Goal: Task Accomplishment & Management: Use online tool/utility

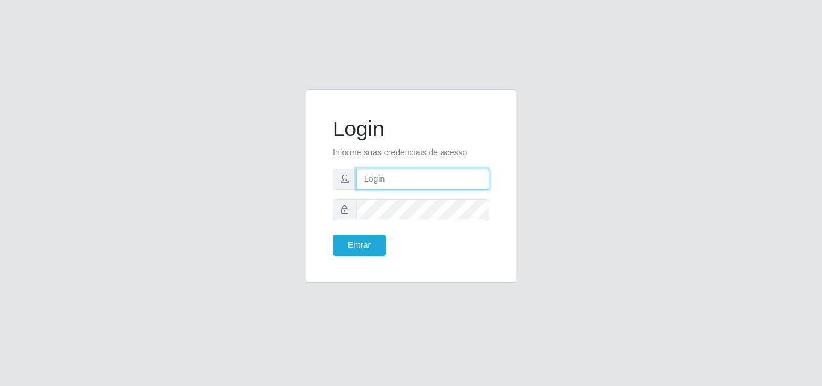
click at [376, 182] on input "text" at bounding box center [422, 179] width 133 height 21
type input "[EMAIL_ADDRESS][DOMAIN_NAME]"
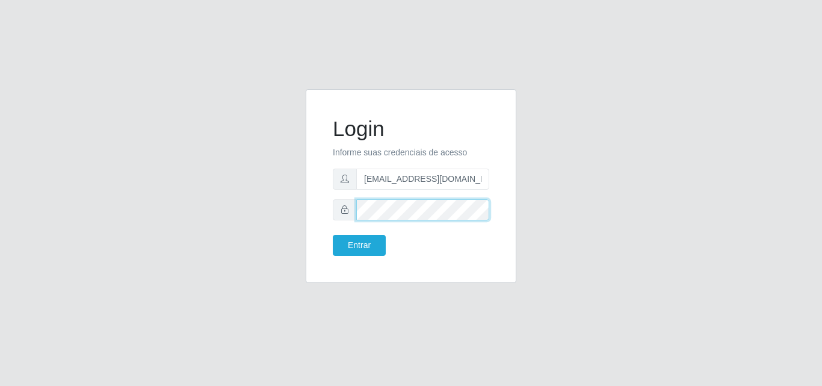
click at [333, 235] on button "Entrar" at bounding box center [359, 245] width 53 height 21
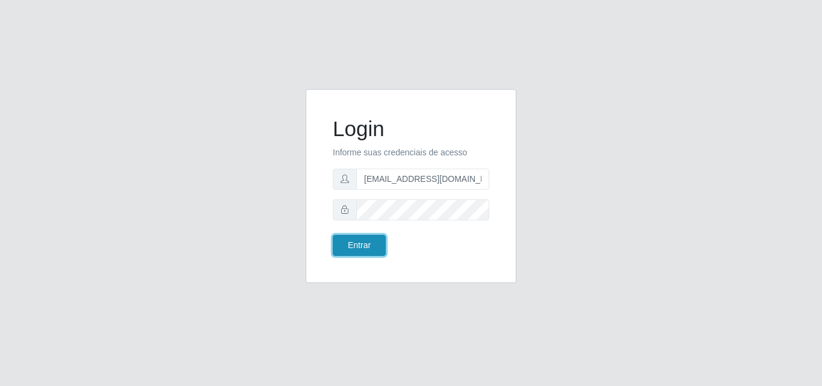
click at [361, 248] on button "Entrar" at bounding box center [359, 245] width 53 height 21
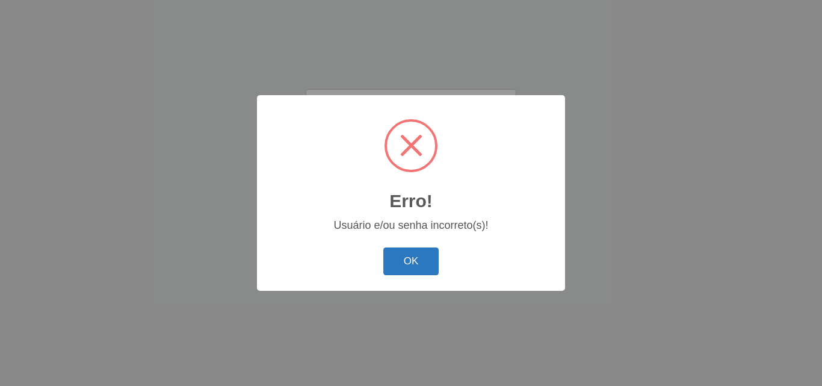
click at [422, 266] on button "OK" at bounding box center [411, 261] width 56 height 28
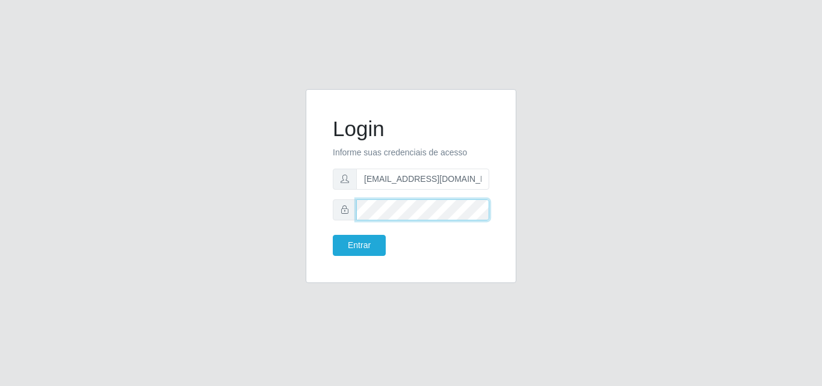
click at [333, 235] on button "Entrar" at bounding box center [359, 245] width 53 height 21
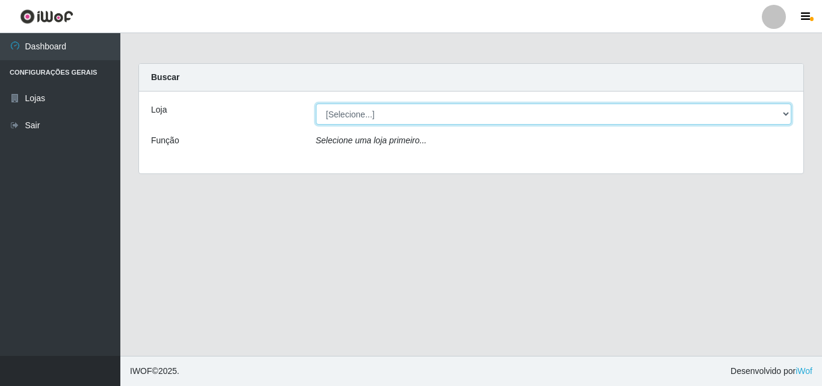
click at [780, 112] on select "[Selecione...] Corte Fácil - Unidade Emaús" at bounding box center [554, 114] width 476 height 21
select select "201"
click at [316, 104] on select "[Selecione...] Corte Fácil - Unidade Emaús" at bounding box center [554, 114] width 476 height 21
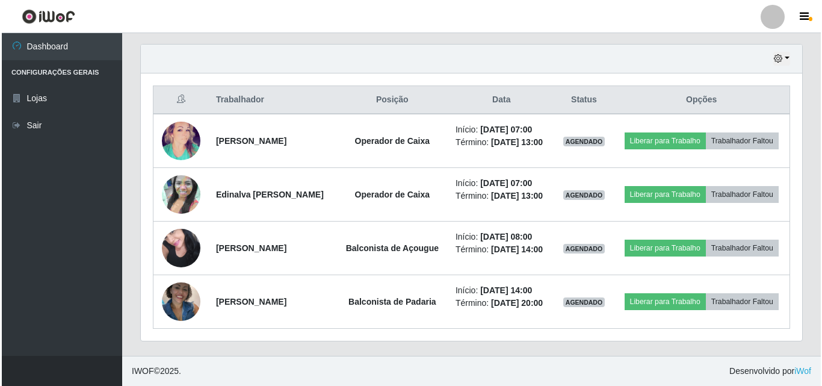
scroll to position [450, 0]
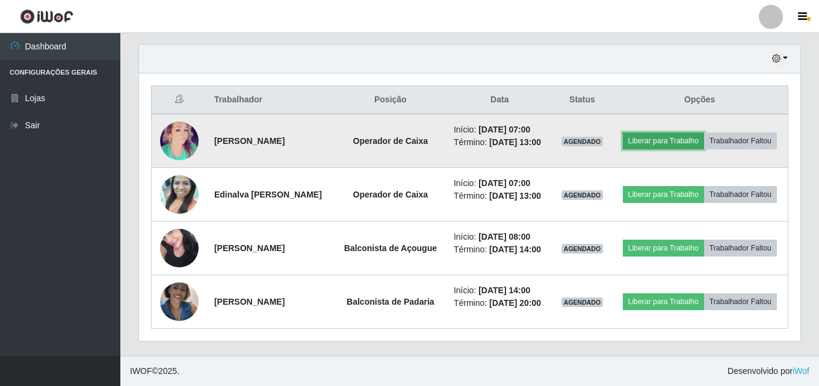
click at [704, 132] on button "Liberar para Trabalho" at bounding box center [663, 140] width 81 height 17
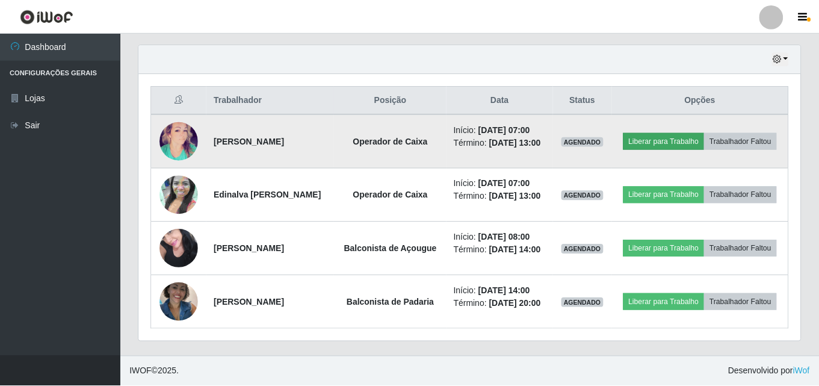
scroll to position [250, 656]
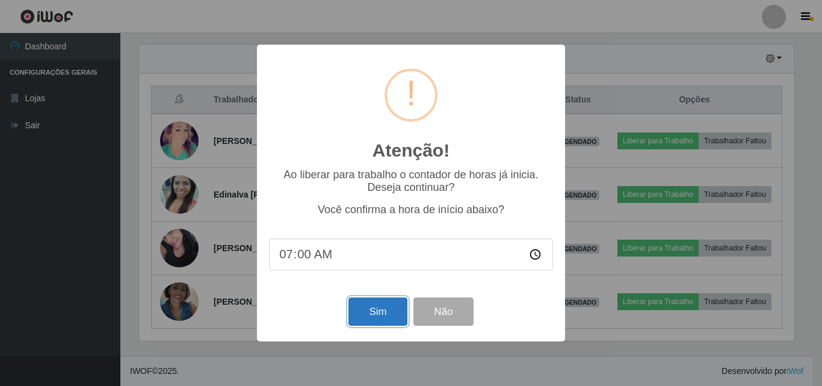
click at [383, 321] on button "Sim" at bounding box center [378, 311] width 58 height 28
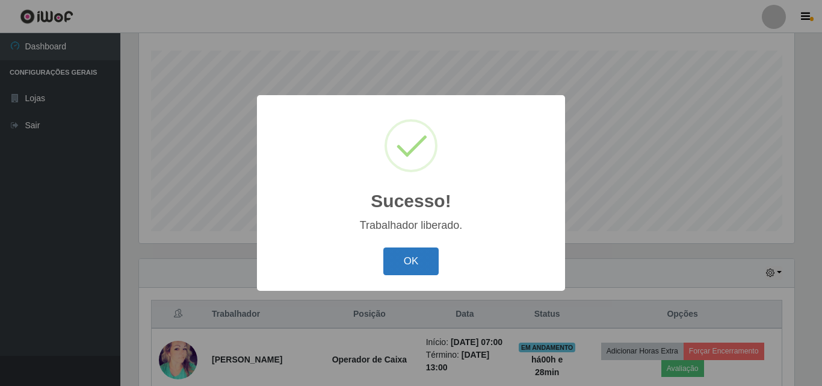
click at [420, 268] on button "OK" at bounding box center [411, 261] width 56 height 28
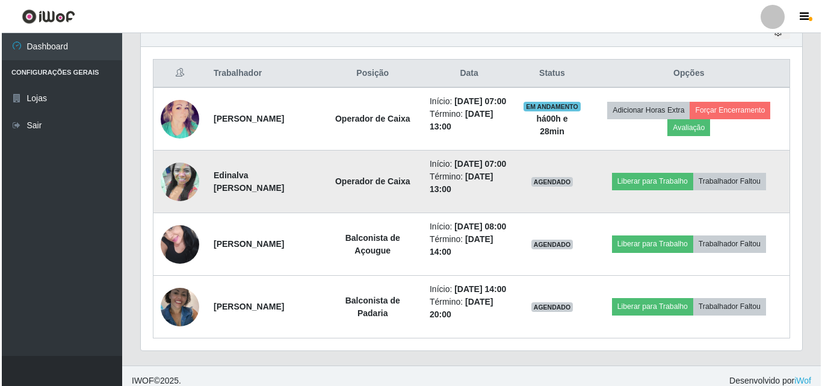
scroll to position [500, 0]
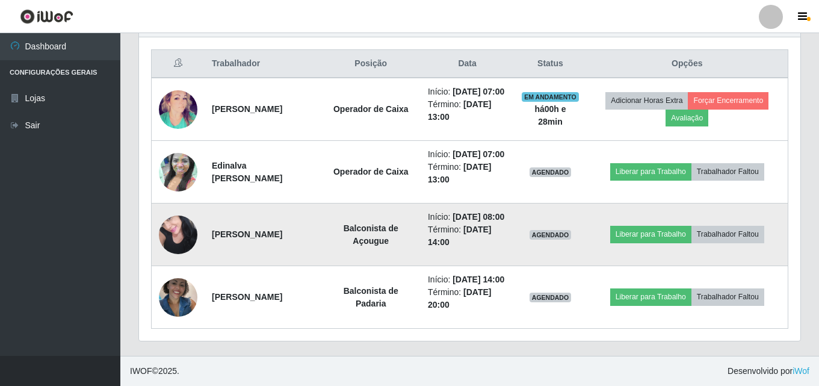
click at [182, 217] on img at bounding box center [178, 234] width 39 height 51
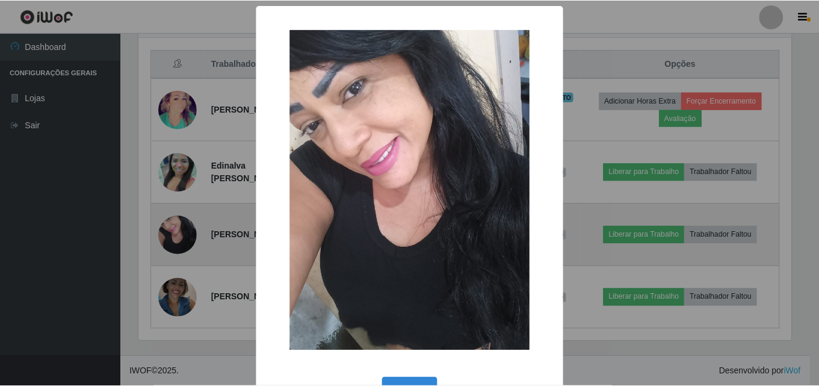
scroll to position [250, 656]
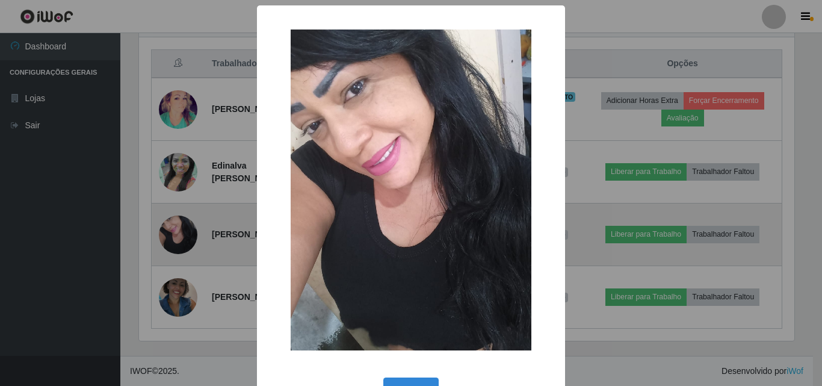
click at [182, 217] on div "× OK Cancel" at bounding box center [411, 193] width 822 height 386
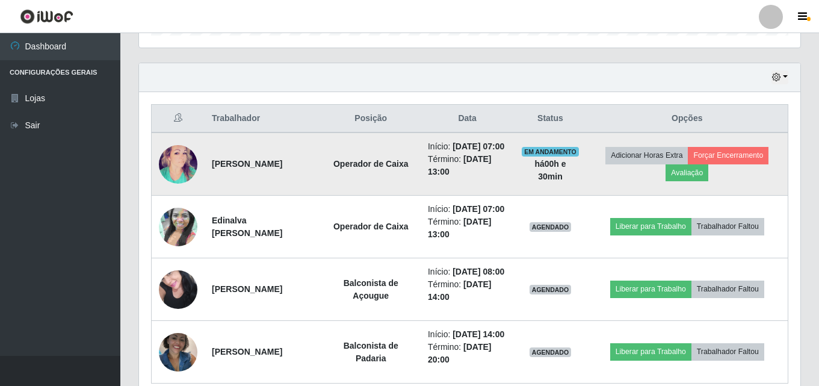
scroll to position [380, 0]
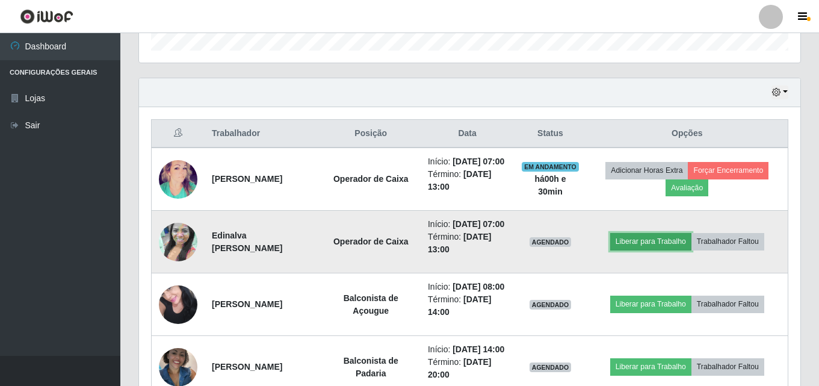
click at [668, 250] on button "Liberar para Trabalho" at bounding box center [650, 241] width 81 height 17
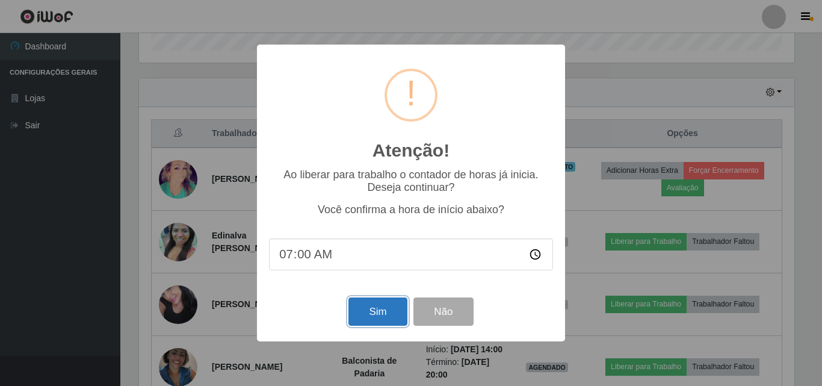
click at [390, 310] on button "Sim" at bounding box center [378, 311] width 58 height 28
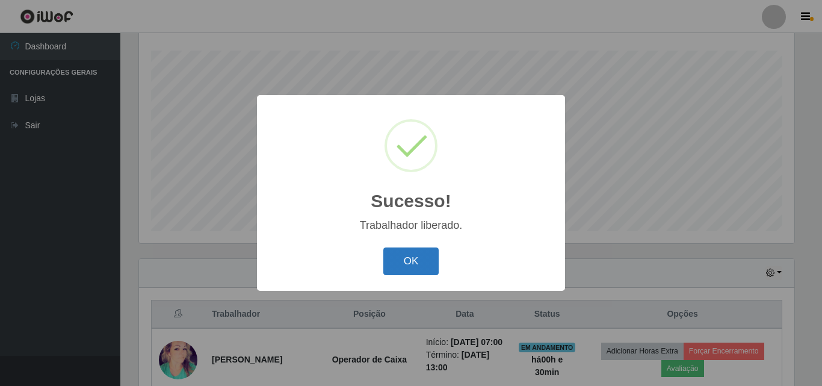
click at [418, 265] on button "OK" at bounding box center [411, 261] width 56 height 28
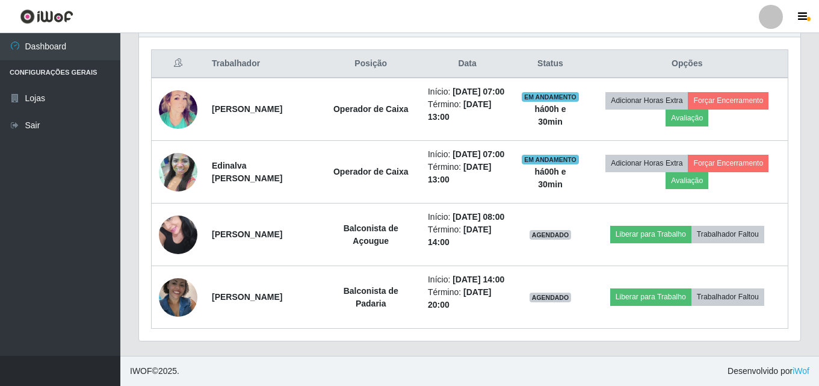
scroll to position [500, 0]
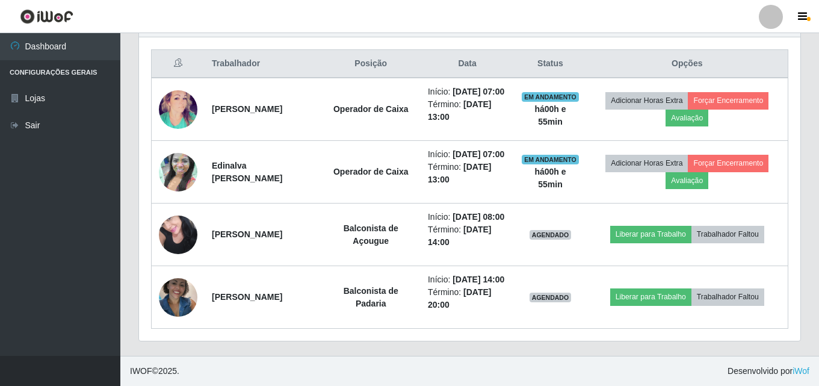
click at [337, 23] on header "Perfil Alterar Senha Sair" at bounding box center [409, 16] width 819 height 33
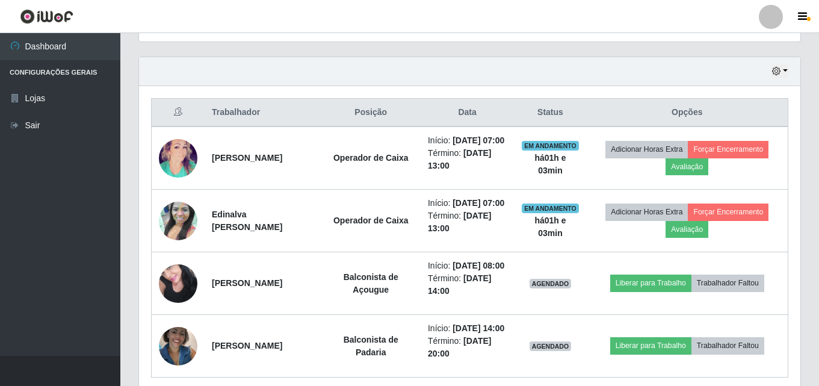
scroll to position [380, 0]
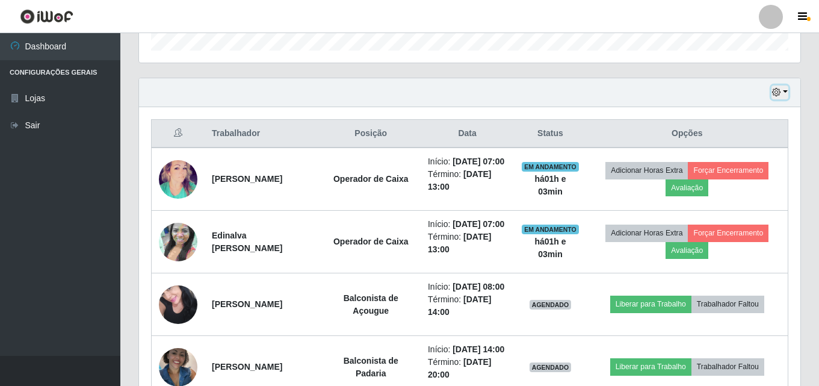
click at [774, 88] on button "button" at bounding box center [780, 92] width 17 height 14
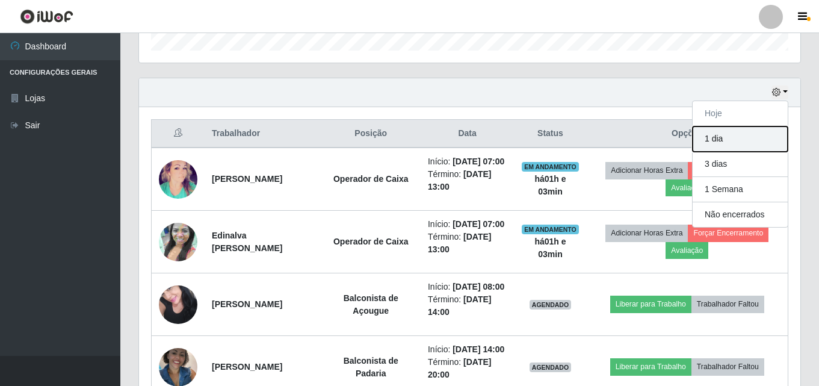
click at [760, 147] on button "1 dia" at bounding box center [740, 138] width 95 height 25
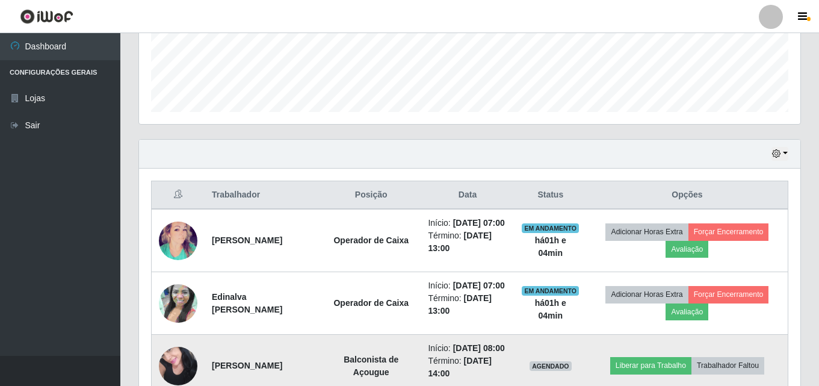
scroll to position [305, 0]
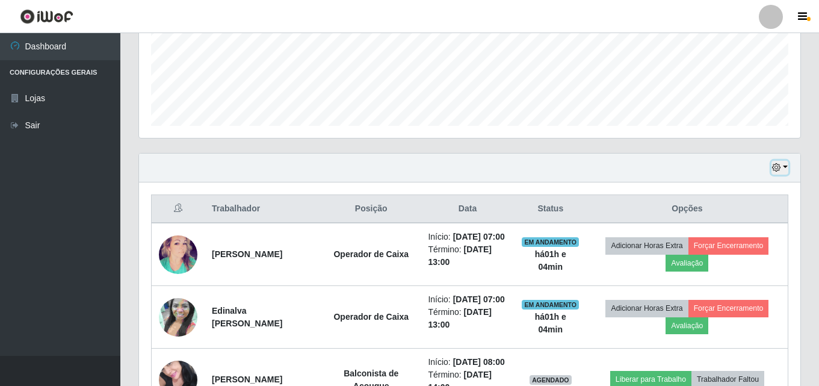
click at [778, 162] on button "button" at bounding box center [780, 168] width 17 height 14
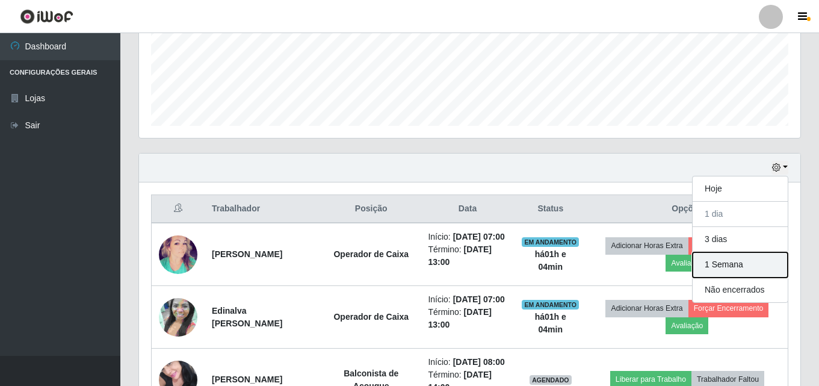
click at [751, 270] on button "1 Semana" at bounding box center [740, 264] width 95 height 25
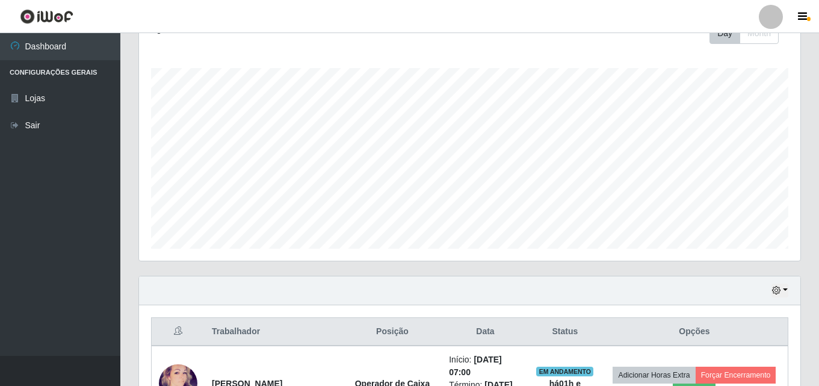
scroll to position [154, 0]
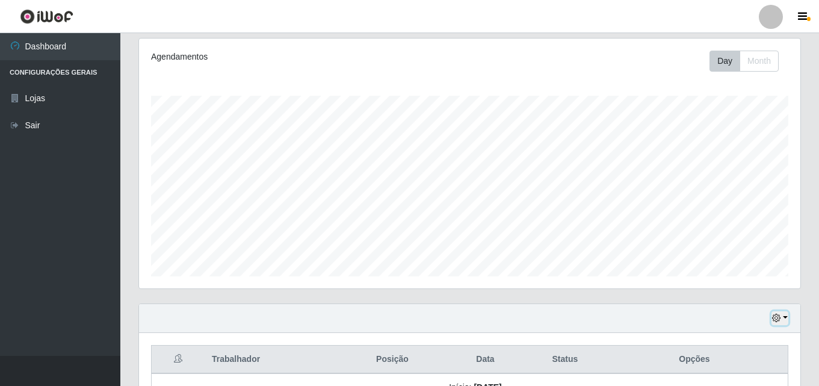
click at [775, 312] on button "button" at bounding box center [780, 318] width 17 height 14
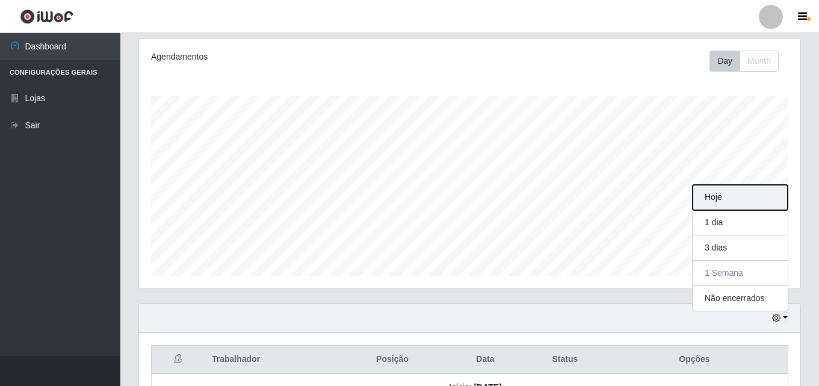
click at [746, 200] on button "Hoje" at bounding box center [740, 197] width 95 height 25
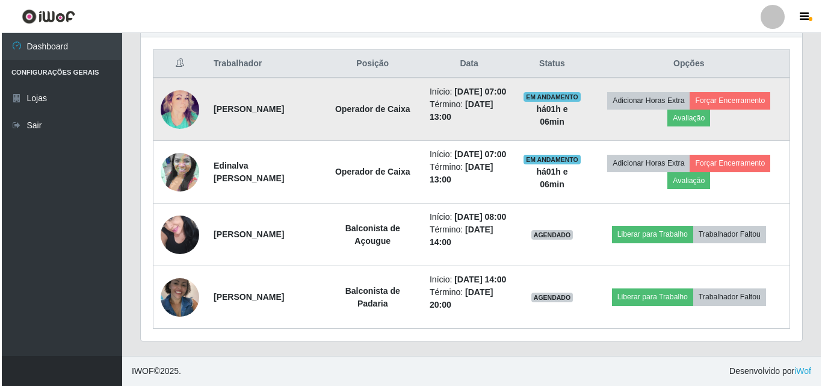
scroll to position [500, 0]
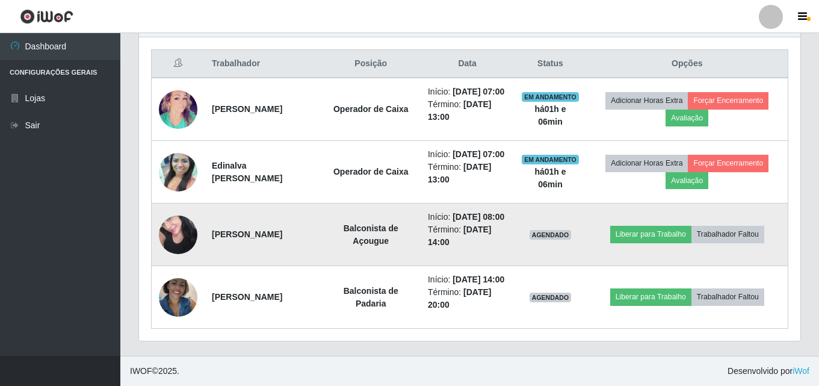
click at [181, 216] on img at bounding box center [178, 234] width 39 height 51
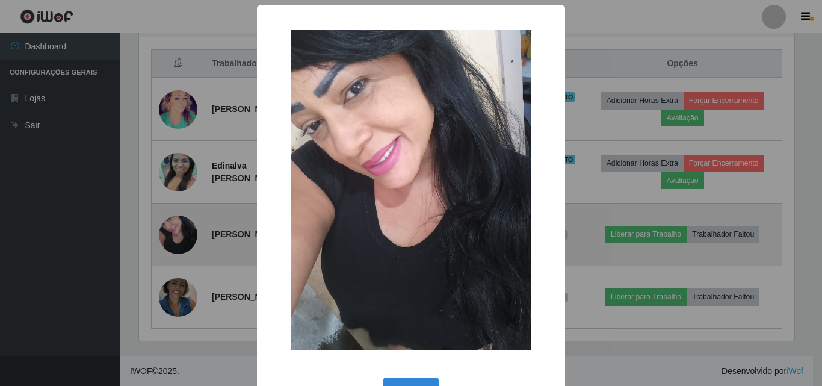
click at [181, 216] on div "× OK Cancel" at bounding box center [411, 193] width 822 height 386
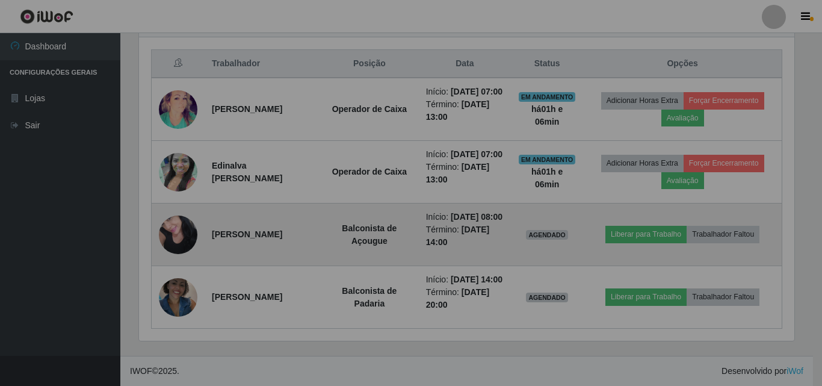
scroll to position [250, 662]
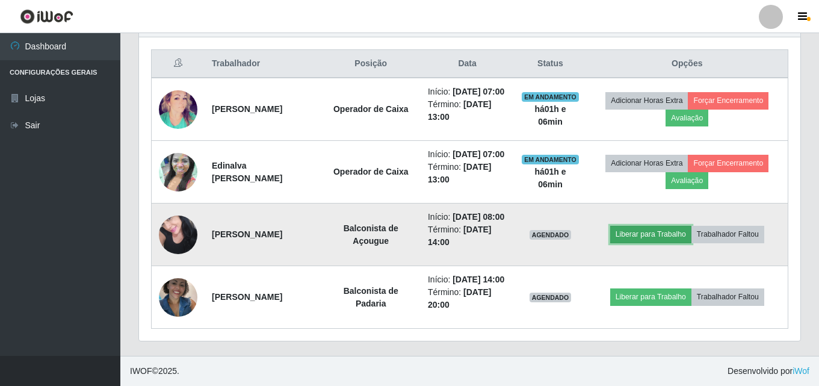
click at [677, 226] on button "Liberar para Trabalho" at bounding box center [650, 234] width 81 height 17
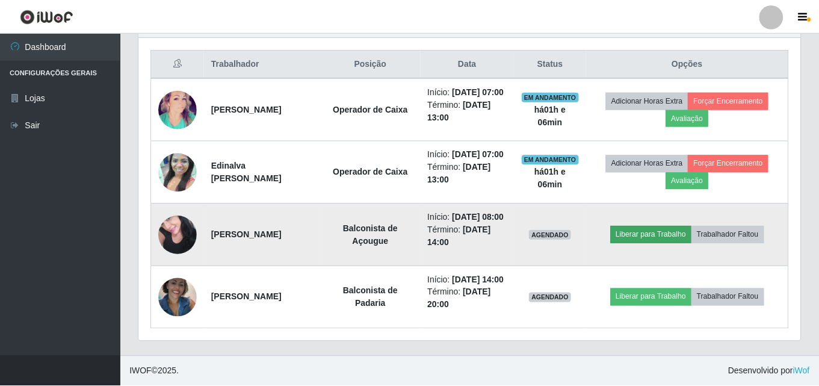
scroll to position [250, 656]
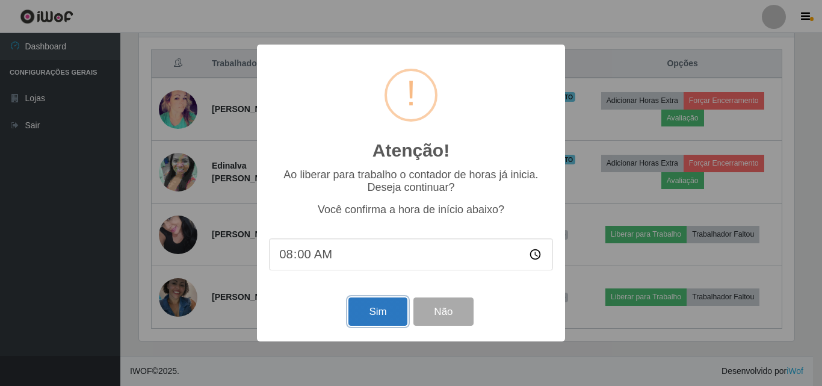
click at [366, 318] on button "Sim" at bounding box center [378, 311] width 58 height 28
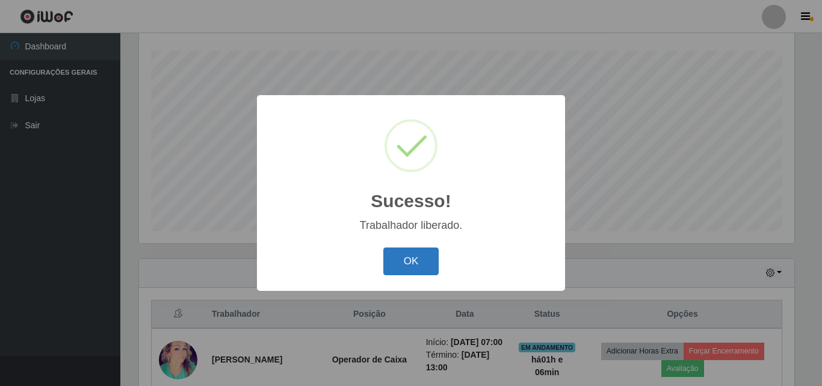
click at [418, 268] on button "OK" at bounding box center [411, 261] width 56 height 28
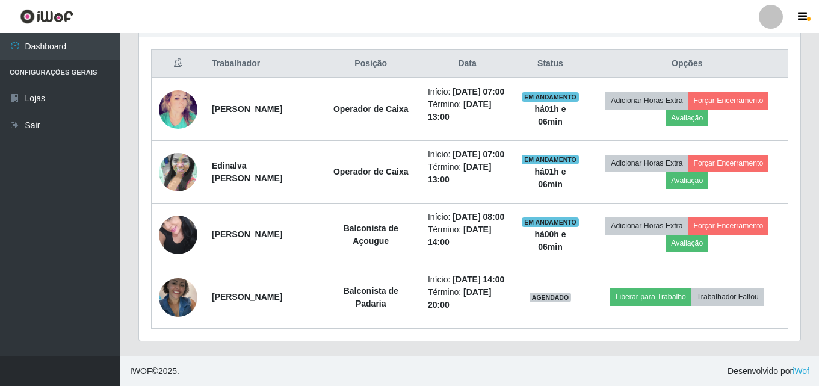
scroll to position [500, 0]
